Goal: Information Seeking & Learning: Learn about a topic

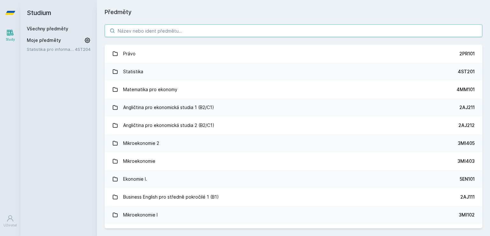
click at [149, 35] on input "search" at bounding box center [294, 30] width 378 height 13
type input "n"
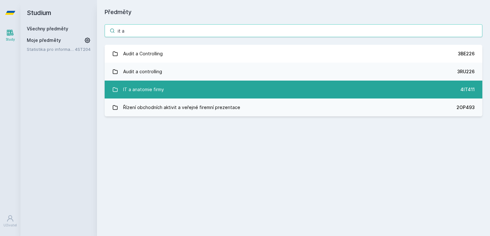
type input "it a"
click at [147, 90] on div "IT a anatomie firmy" at bounding box center [143, 89] width 41 height 13
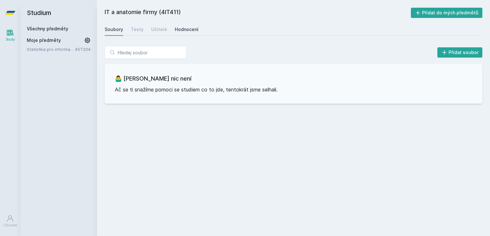
click at [193, 27] on div "Hodnocení" at bounding box center [187, 29] width 24 height 6
